Goal: Navigation & Orientation: Find specific page/section

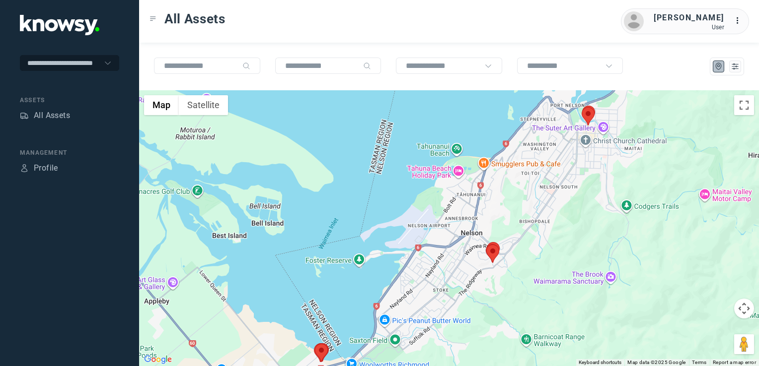
drag, startPoint x: 393, startPoint y: 295, endPoint x: 424, endPoint y: 236, distance: 67.3
click at [419, 240] on div at bounding box center [449, 228] width 620 height 276
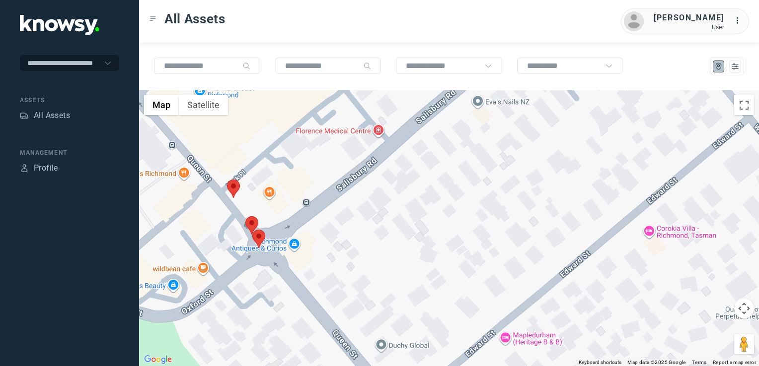
click at [234, 188] on img at bounding box center [233, 189] width 13 height 18
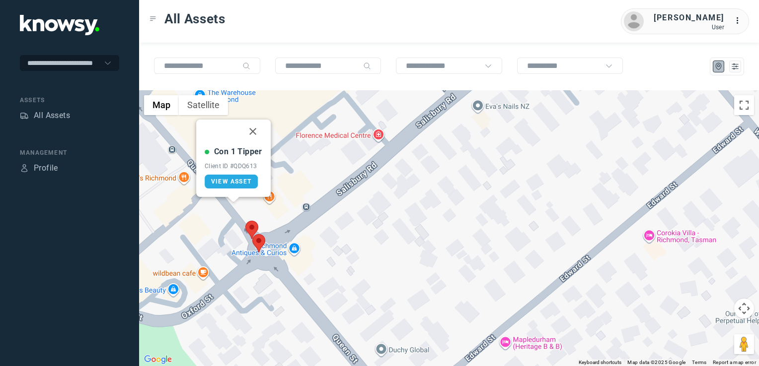
drag, startPoint x: 250, startPoint y: 130, endPoint x: 264, endPoint y: 170, distance: 42.1
click at [250, 130] on button "Close" at bounding box center [253, 132] width 24 height 24
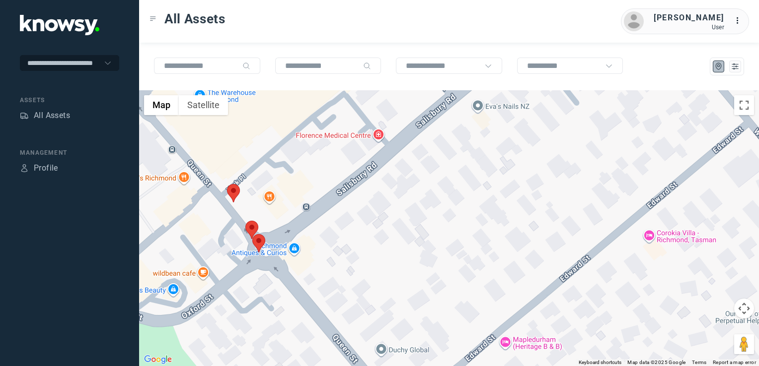
click at [247, 226] on img at bounding box center [251, 230] width 13 height 18
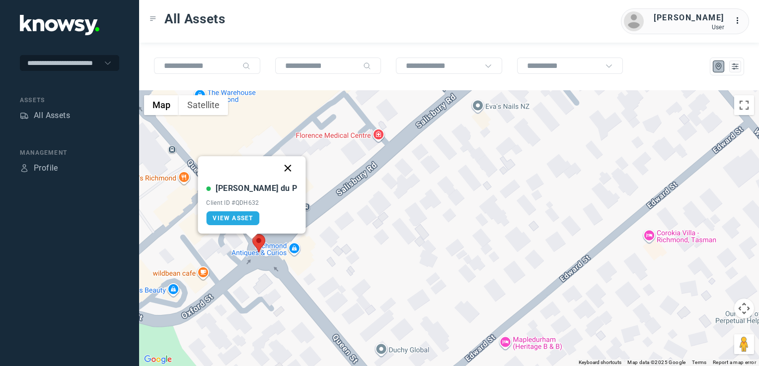
drag, startPoint x: 270, startPoint y: 170, endPoint x: 260, endPoint y: 244, distance: 74.7
click at [276, 174] on button "Close" at bounding box center [288, 168] width 24 height 24
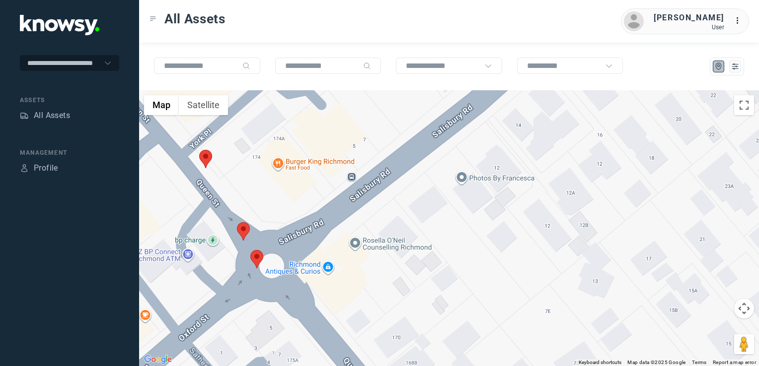
click at [260, 251] on img at bounding box center [256, 259] width 13 height 18
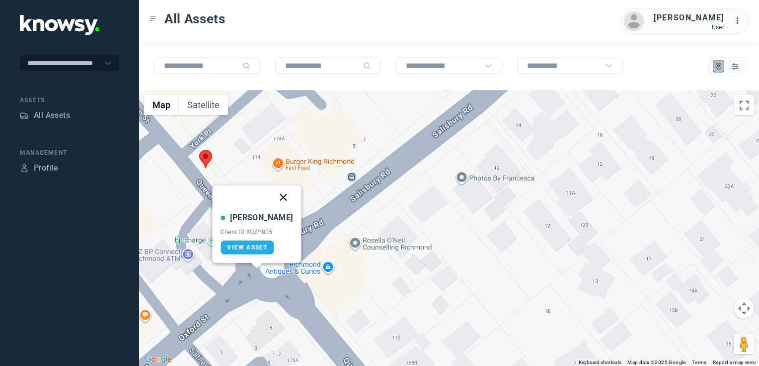
click at [273, 199] on button "Close" at bounding box center [284, 198] width 24 height 24
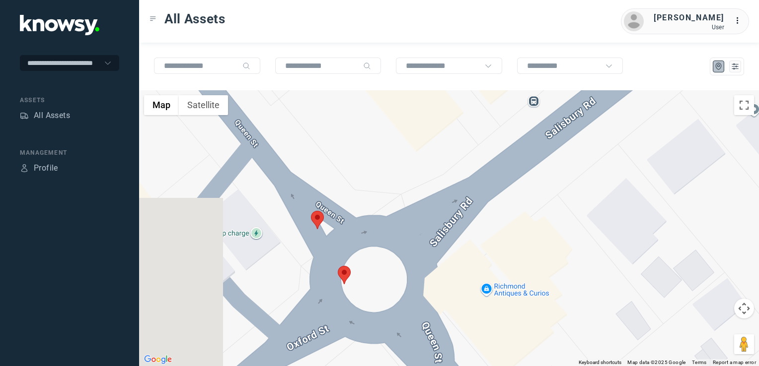
drag, startPoint x: 267, startPoint y: 234, endPoint x: 366, endPoint y: 241, distance: 99.5
click at [366, 241] on div at bounding box center [449, 228] width 620 height 276
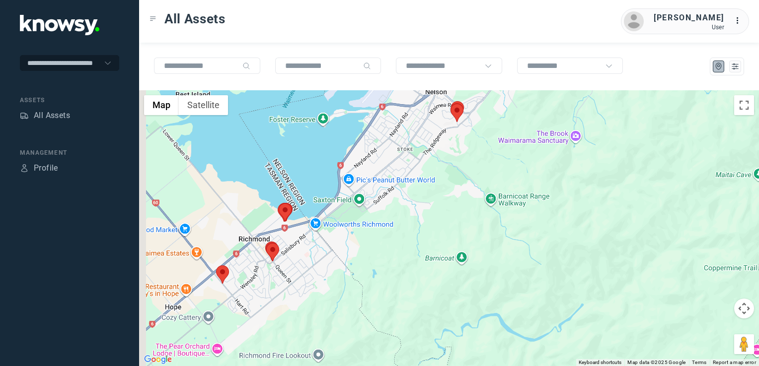
drag, startPoint x: 243, startPoint y: 249, endPoint x: 409, endPoint y: 230, distance: 167.4
click at [387, 234] on div at bounding box center [449, 228] width 620 height 276
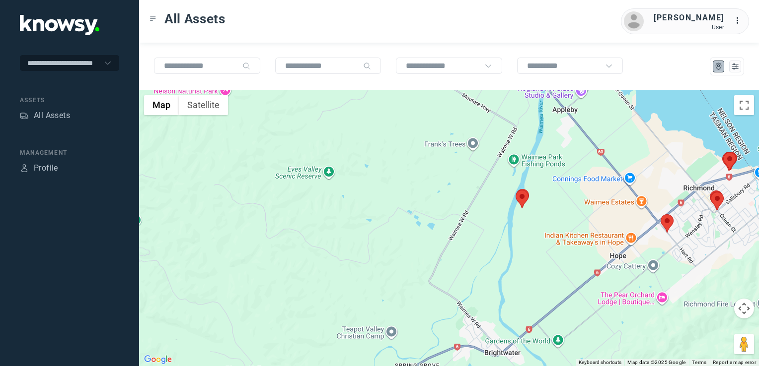
click at [520, 195] on img at bounding box center [521, 199] width 13 height 18
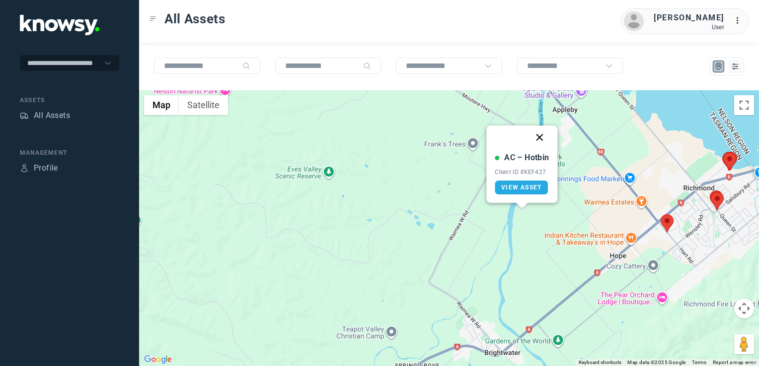
click at [543, 138] on button "Close" at bounding box center [540, 138] width 24 height 24
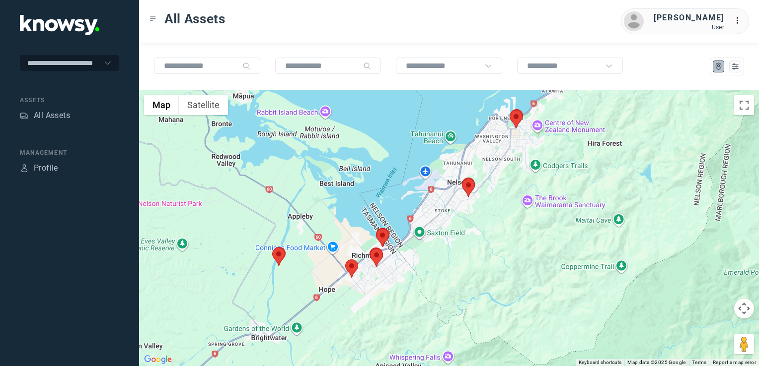
drag, startPoint x: 566, startPoint y: 237, endPoint x: 266, endPoint y: 299, distance: 306.8
click at [267, 297] on div at bounding box center [449, 228] width 620 height 276
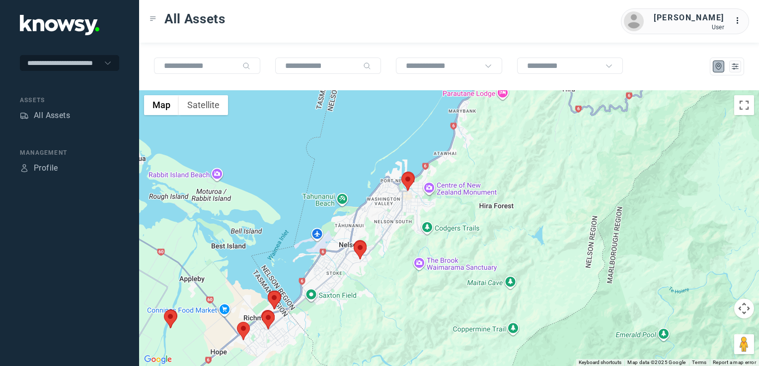
click at [377, 239] on div at bounding box center [449, 228] width 620 height 276
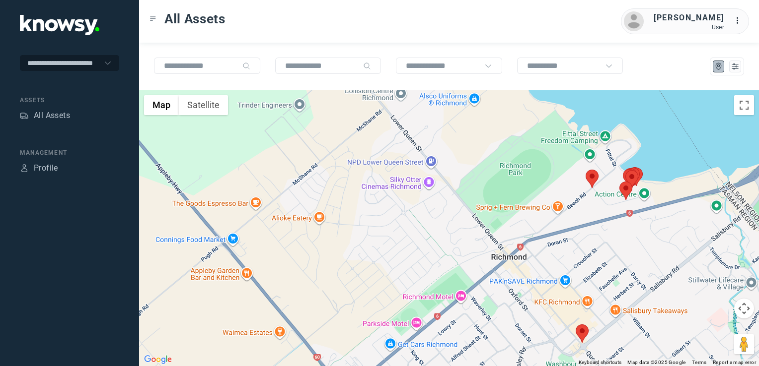
click at [590, 183] on img at bounding box center [591, 179] width 13 height 18
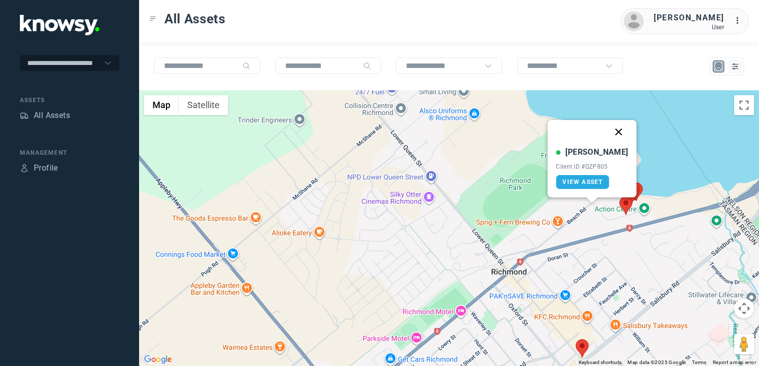
drag, startPoint x: 605, startPoint y: 132, endPoint x: 625, endPoint y: 179, distance: 51.4
click at [607, 132] on button "Close" at bounding box center [619, 132] width 24 height 24
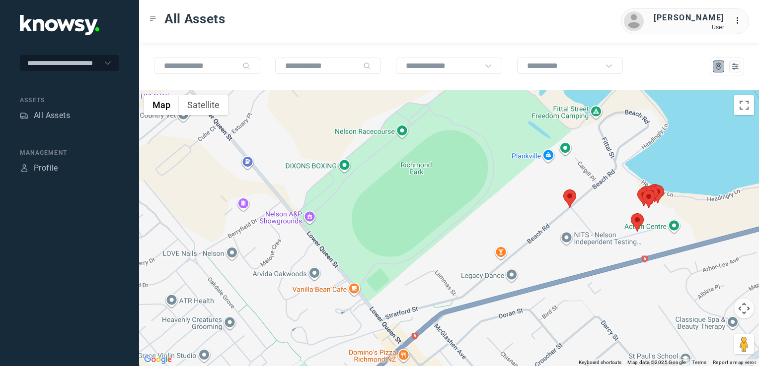
click at [639, 225] on img at bounding box center [636, 222] width 13 height 18
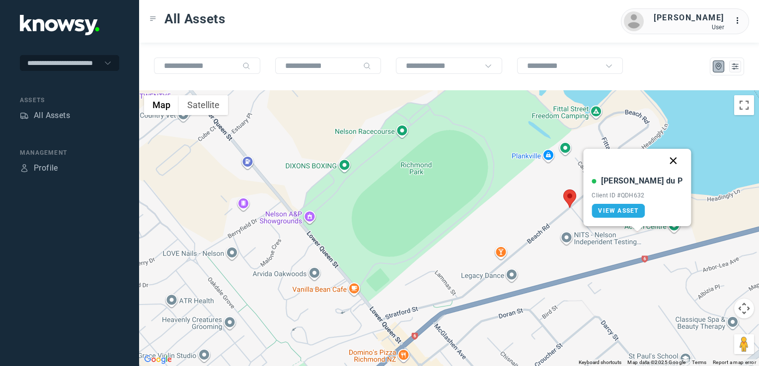
click at [661, 158] on button "Close" at bounding box center [673, 161] width 24 height 24
